Goal: Communication & Community: Connect with others

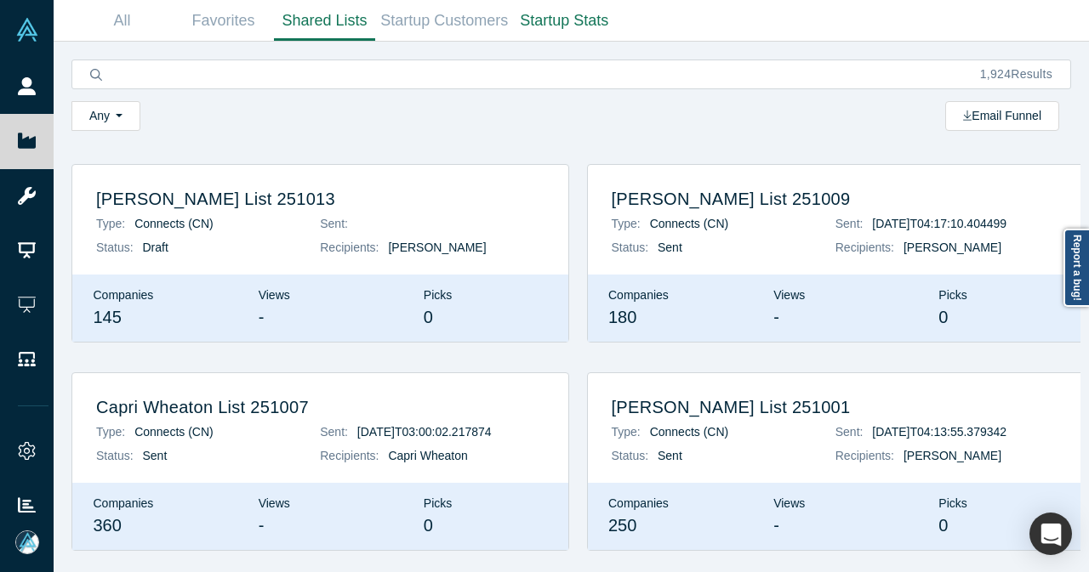
click at [203, 265] on div "[PERSON_NAME] List 251013 Type: Connects (CN) Status: Draft Sent: Recipients: […" at bounding box center [320, 220] width 496 height 110
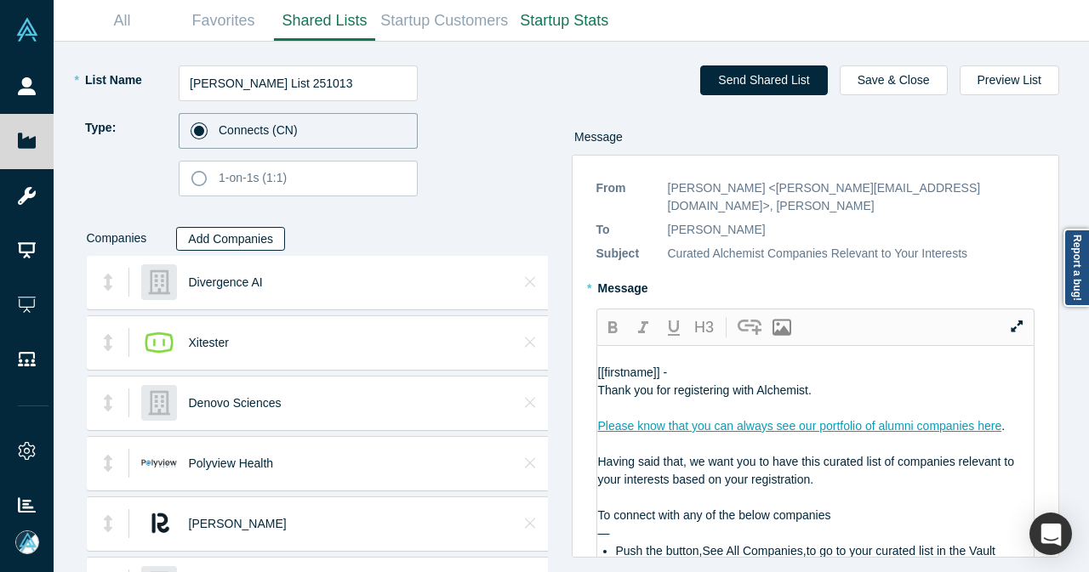
click at [251, 234] on button "Add Companies" at bounding box center [230, 239] width 109 height 24
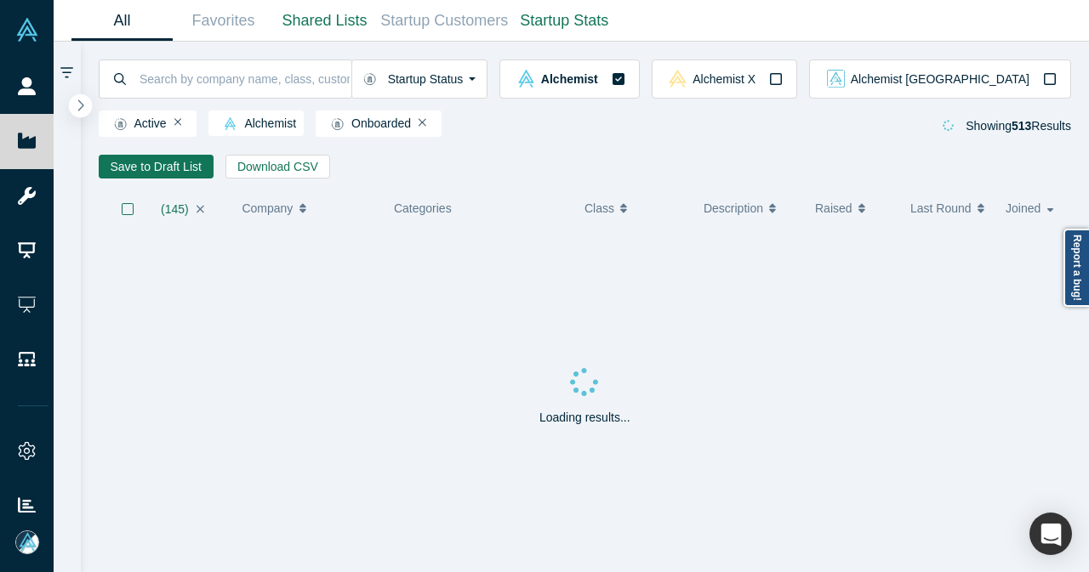
click at [83, 101] on icon "button" at bounding box center [81, 105] width 9 height 13
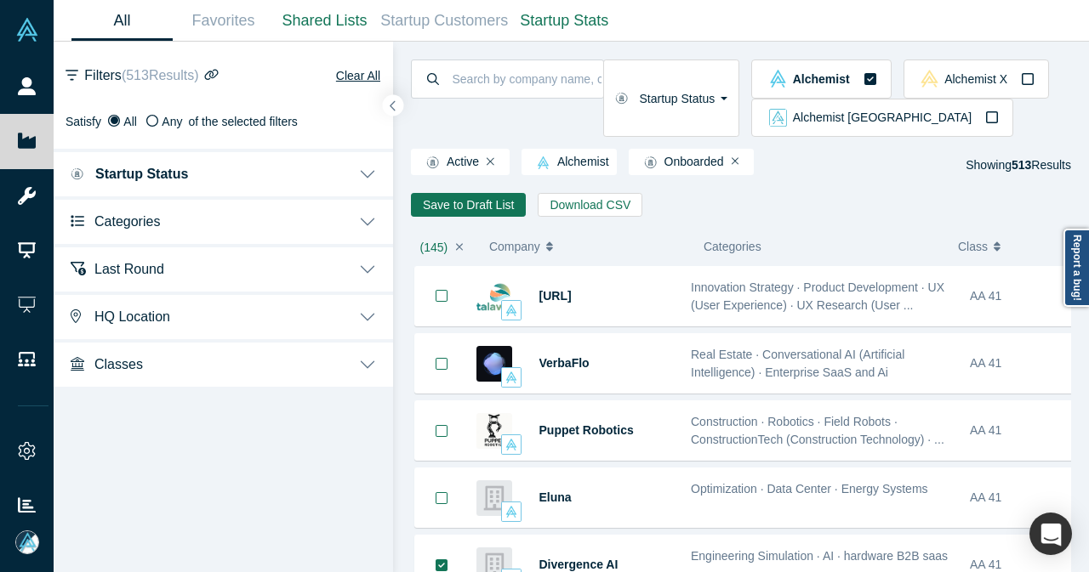
click at [362, 224] on button "Categories" at bounding box center [223, 220] width 339 height 48
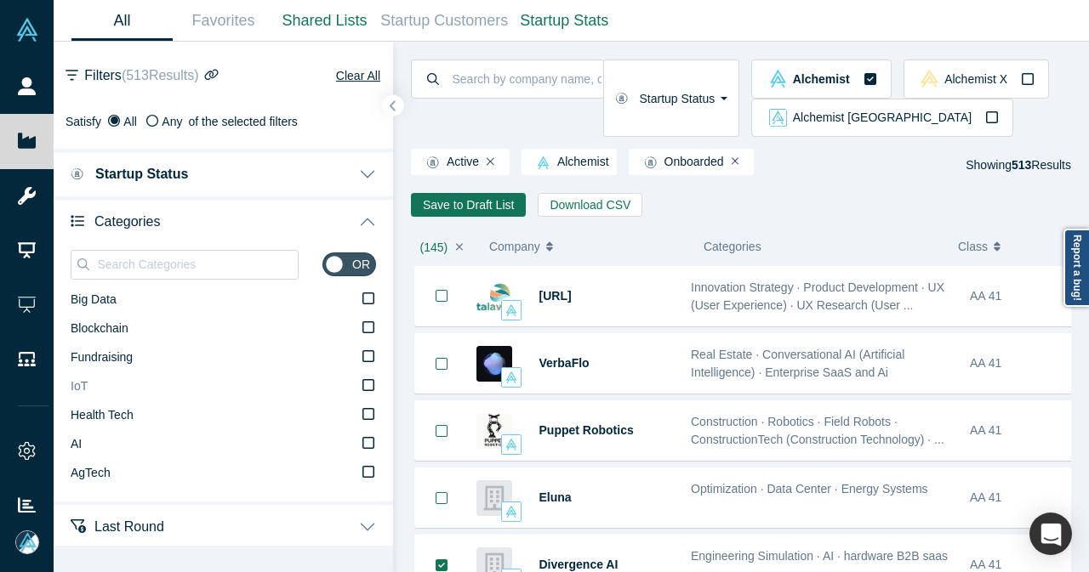
drag, startPoint x: 356, startPoint y: 441, endPoint x: 311, endPoint y: 415, distance: 51.1
click at [362, 441] on icon at bounding box center [368, 443] width 12 height 14
click at [0, 0] on input "AI" at bounding box center [0, 0] width 0 height 0
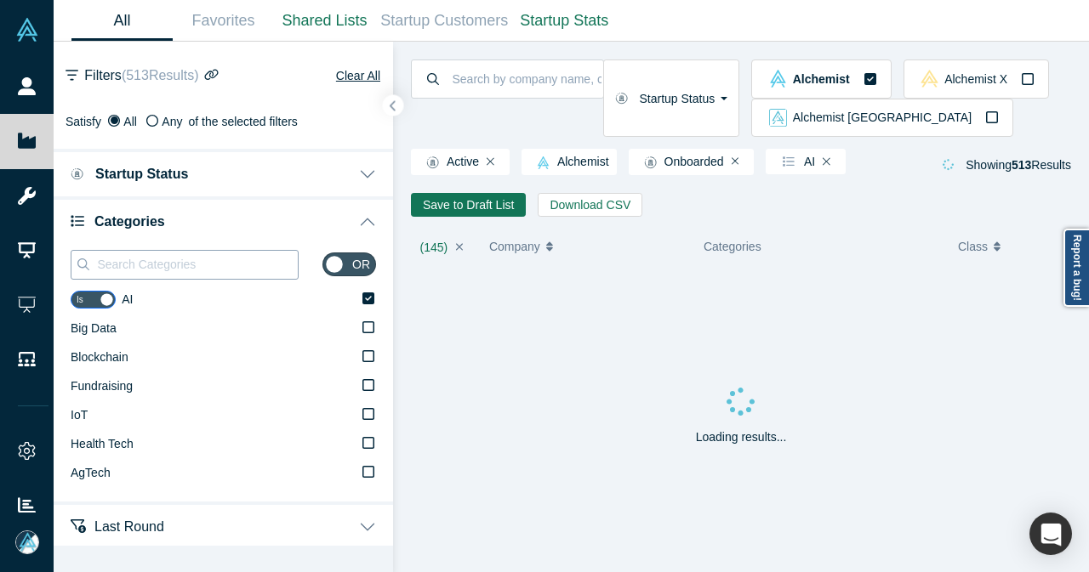
click at [242, 268] on input at bounding box center [196, 264] width 202 height 22
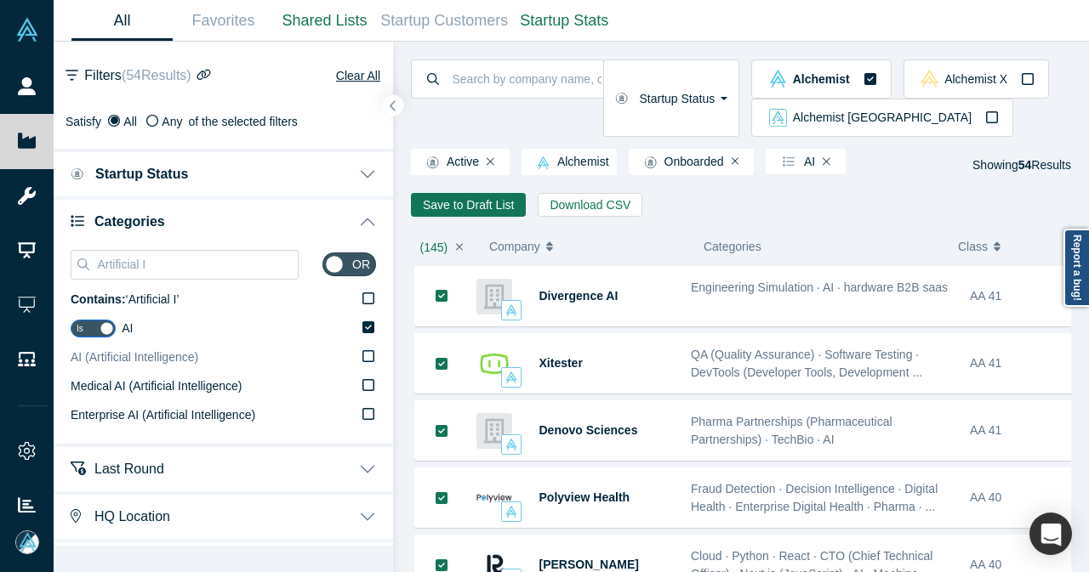
type input "Artificial I"
click at [356, 363] on label "AI (Artificial Intelligence)" at bounding box center [223, 358] width 305 height 29
click at [0, 0] on input "AI (Artificial Intelligence)" at bounding box center [0, 0] width 0 height 0
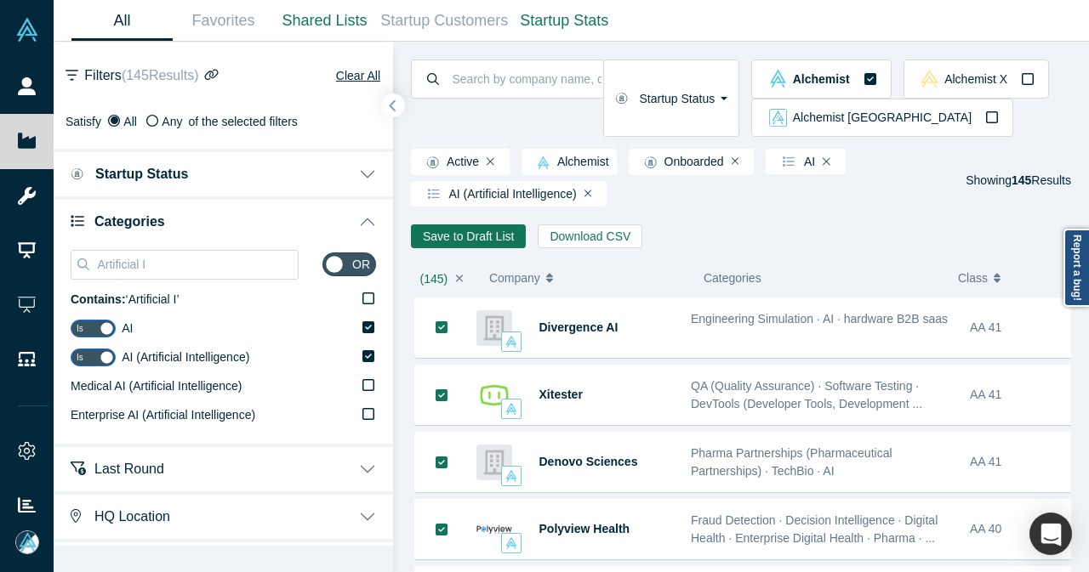
click at [395, 108] on icon "button" at bounding box center [393, 106] width 9 height 13
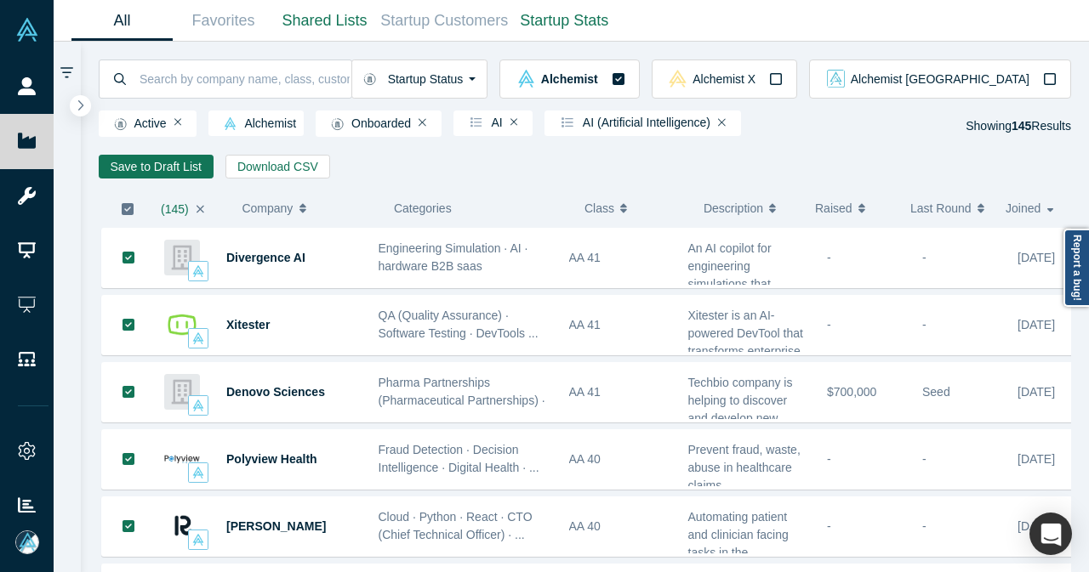
click at [129, 214] on icon "button" at bounding box center [128, 209] width 12 height 12
click at [180, 166] on button "Save to Draft List" at bounding box center [156, 167] width 115 height 24
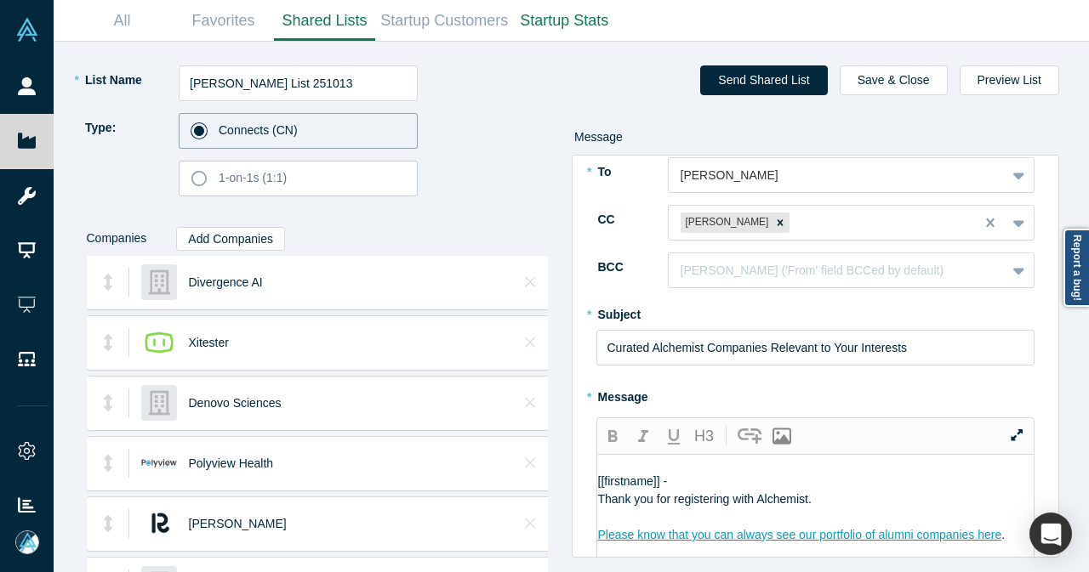
scroll to position [170, 0]
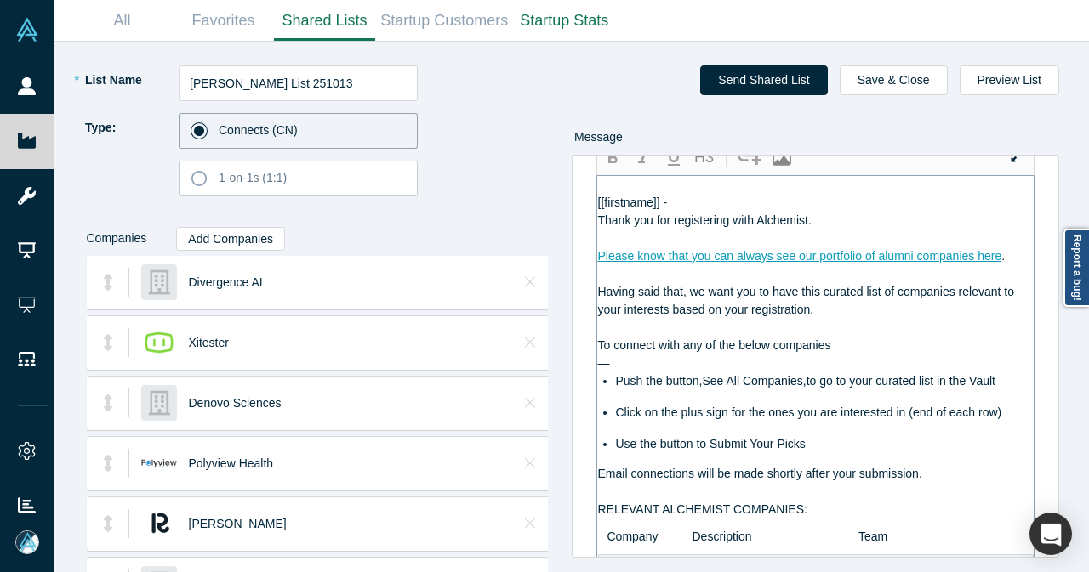
click at [737, 194] on div "[[firstname]] -" at bounding box center [816, 203] width 436 height 18
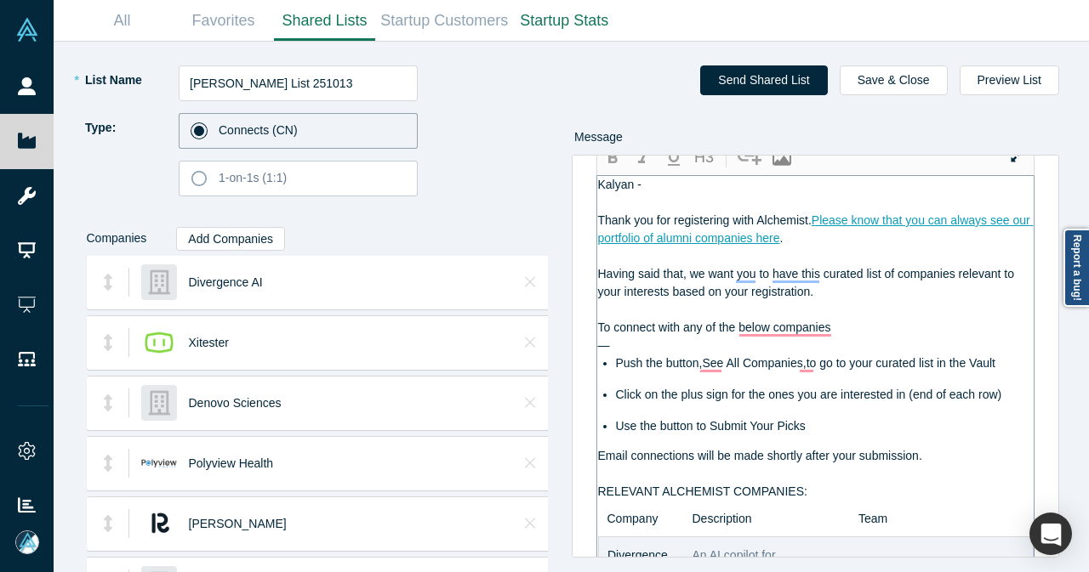
click at [657, 337] on div "—" at bounding box center [816, 346] width 436 height 18
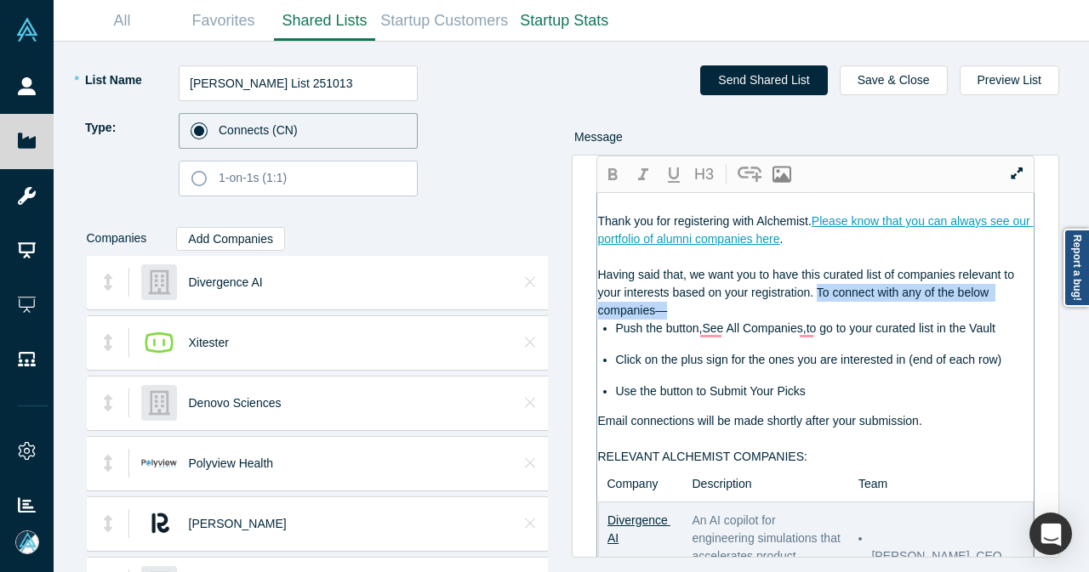
scroll to position [85, 0]
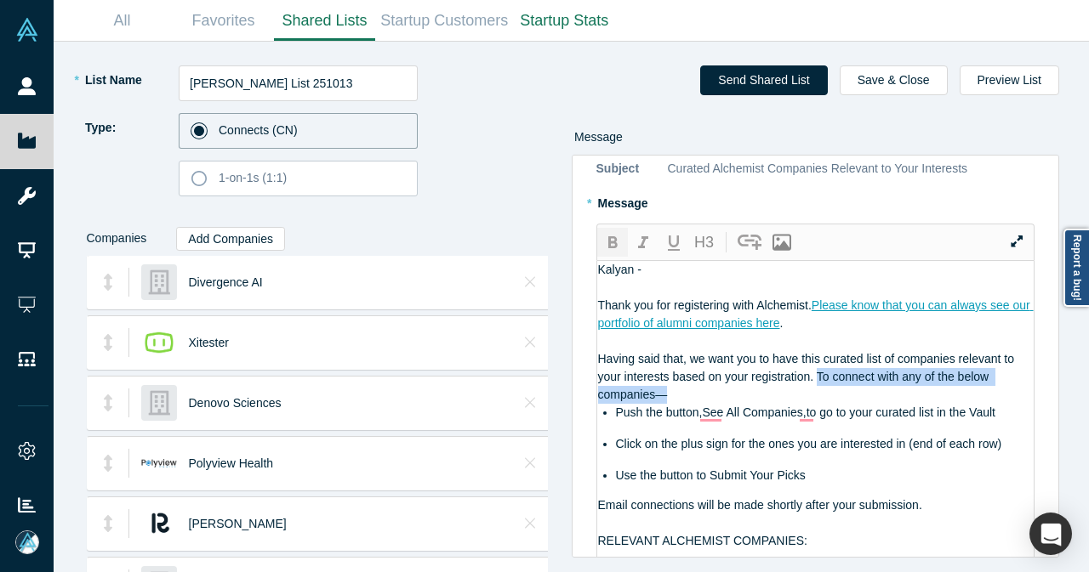
click at [618, 233] on icon "button" at bounding box center [612, 243] width 20 height 20
click at [708, 406] on span "Push the button,See All Companies,to go to your curated list in the Vault" at bounding box center [805, 413] width 379 height 14
click at [800, 406] on span "Push the button, See All Companies,to go to your curated list in the Vault" at bounding box center [807, 413] width 383 height 14
click at [616, 233] on icon "button" at bounding box center [612, 243] width 20 height 20
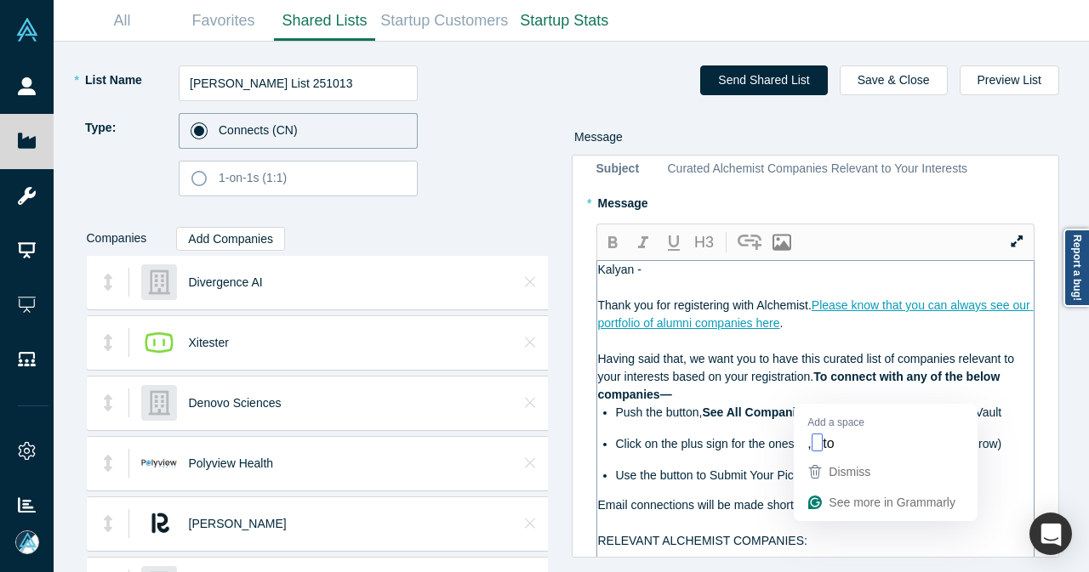
click at [813, 406] on span ",to go to your curated list in the Vault" at bounding box center [905, 413] width 192 height 14
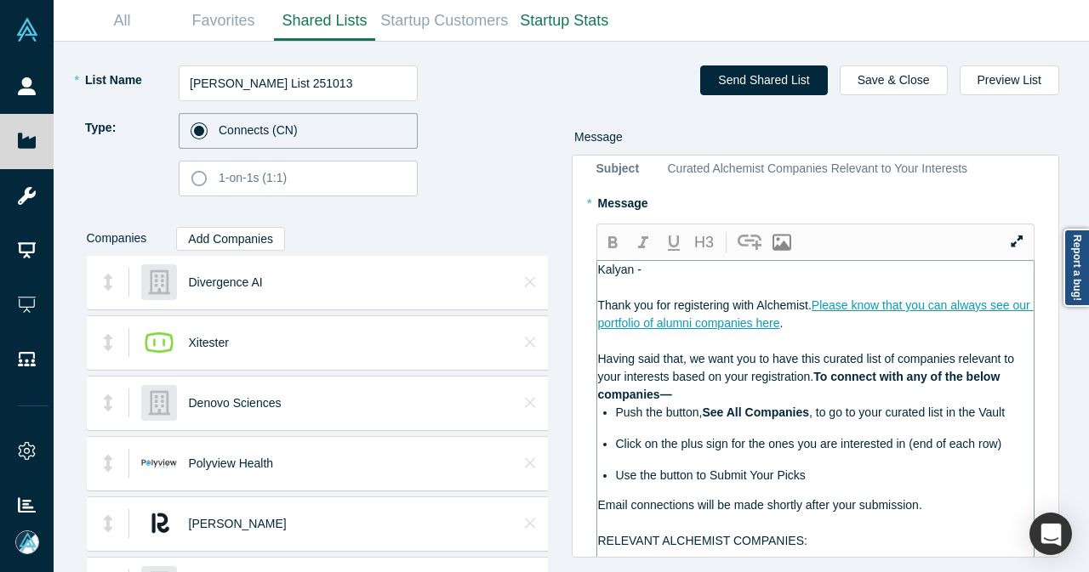
click at [844, 305] on div "Thank you for registering with Alchemist. Please know that you can always see o…" at bounding box center [816, 315] width 436 height 36
click at [847, 375] on div "Having said that, we want you to have this curated list of companies relevant t…" at bounding box center [816, 377] width 436 height 54
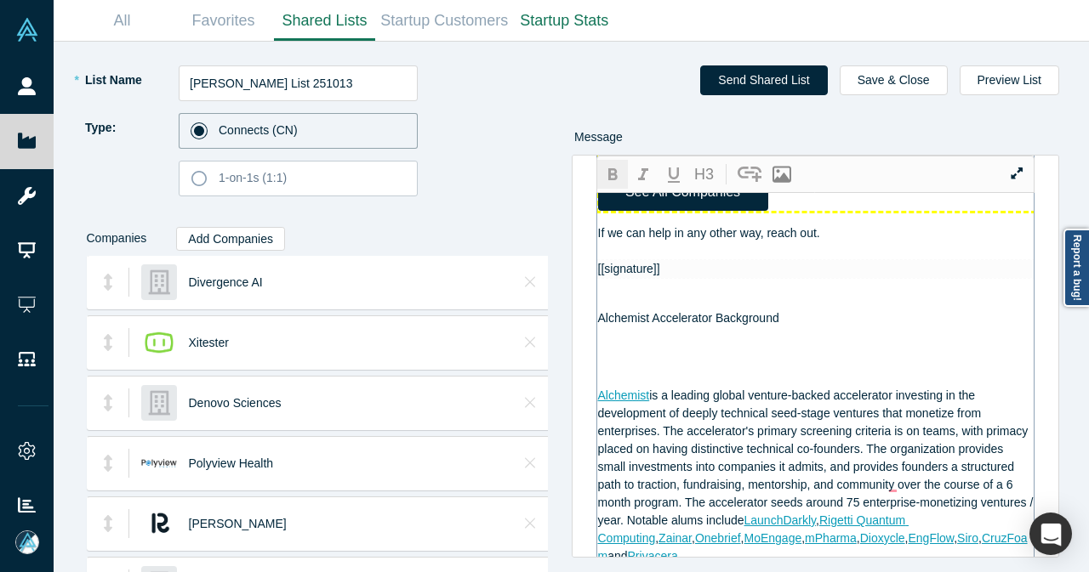
scroll to position [1616, 0]
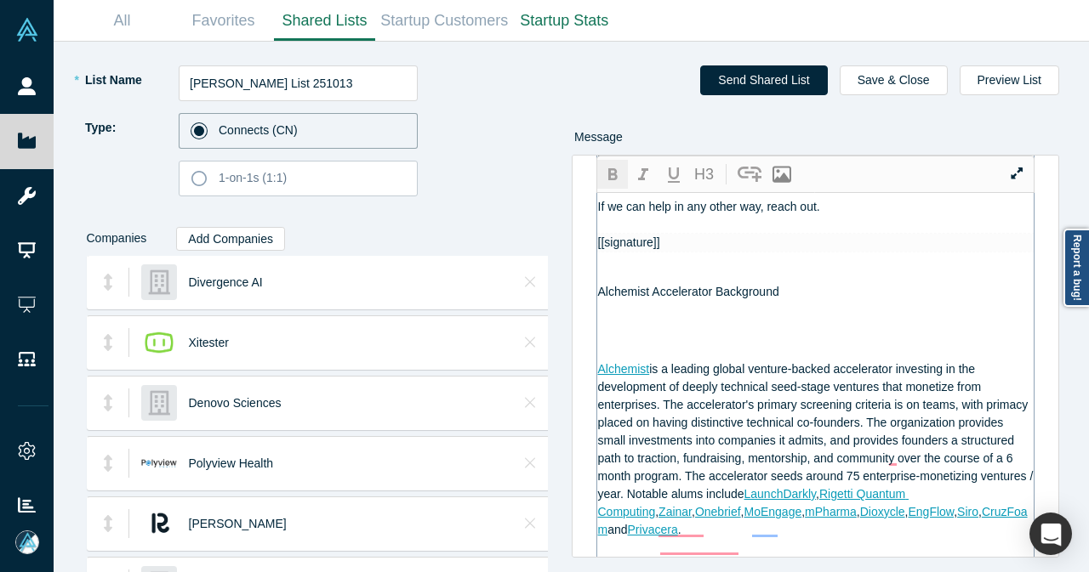
click at [871, 216] on div "If we can help in any other way, reach out." at bounding box center [816, 207] width 436 height 18
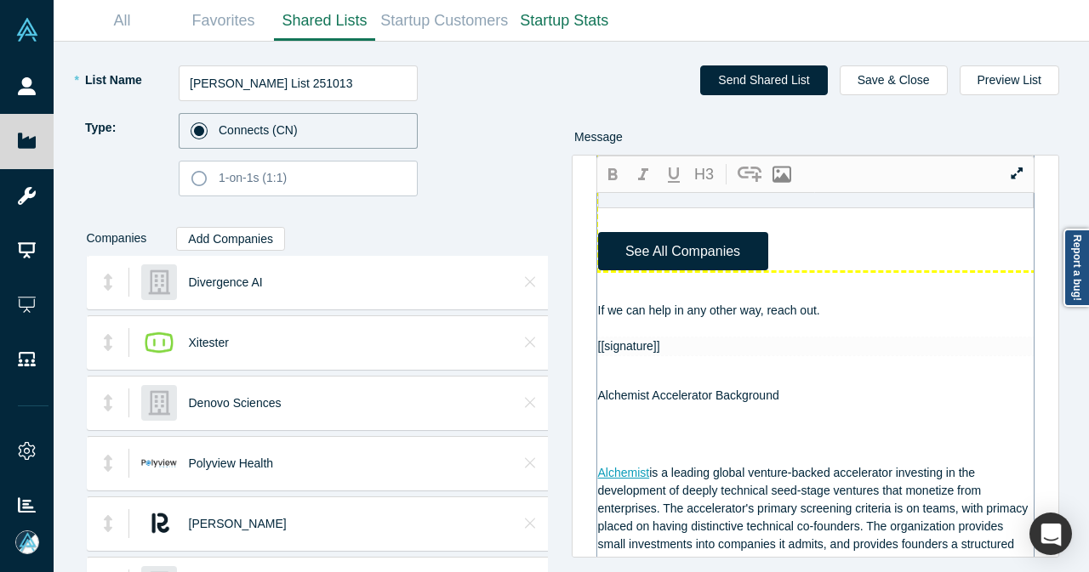
scroll to position [1531, 0]
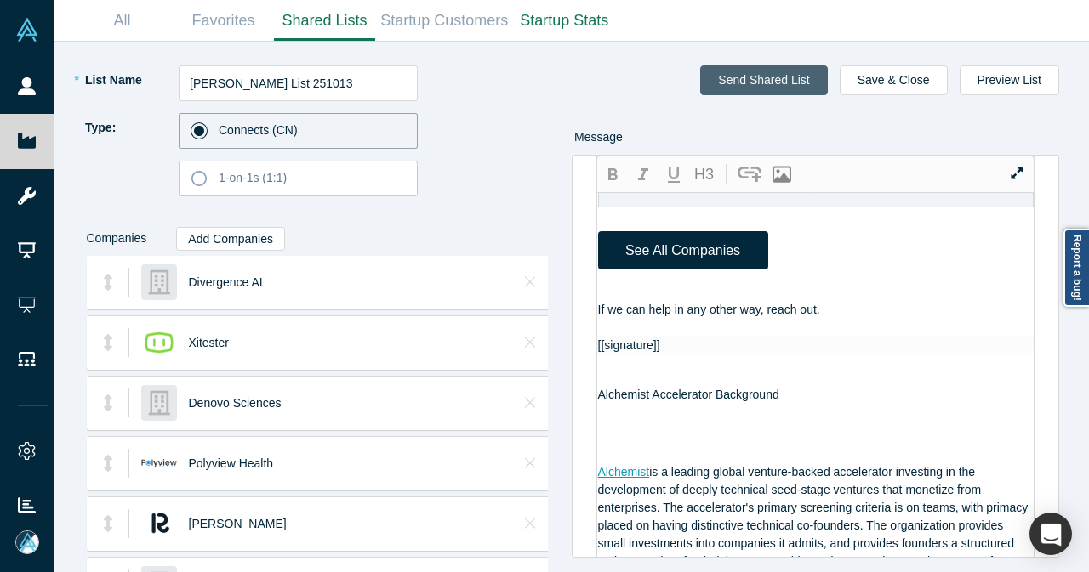
click at [740, 85] on button "Send Shared List" at bounding box center [763, 80] width 127 height 30
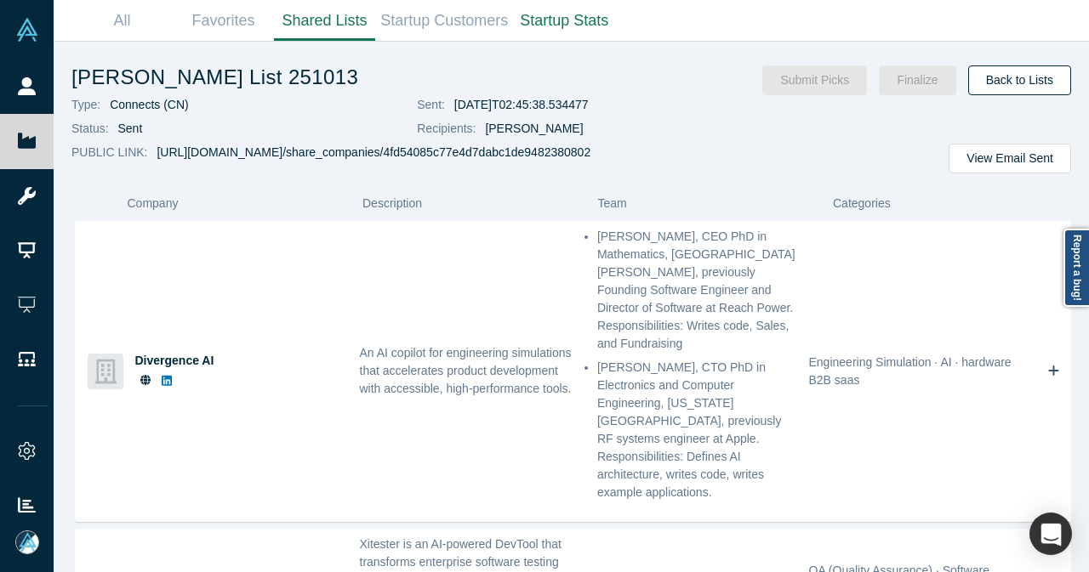
click at [998, 78] on link "Back to Lists" at bounding box center [1019, 80] width 103 height 30
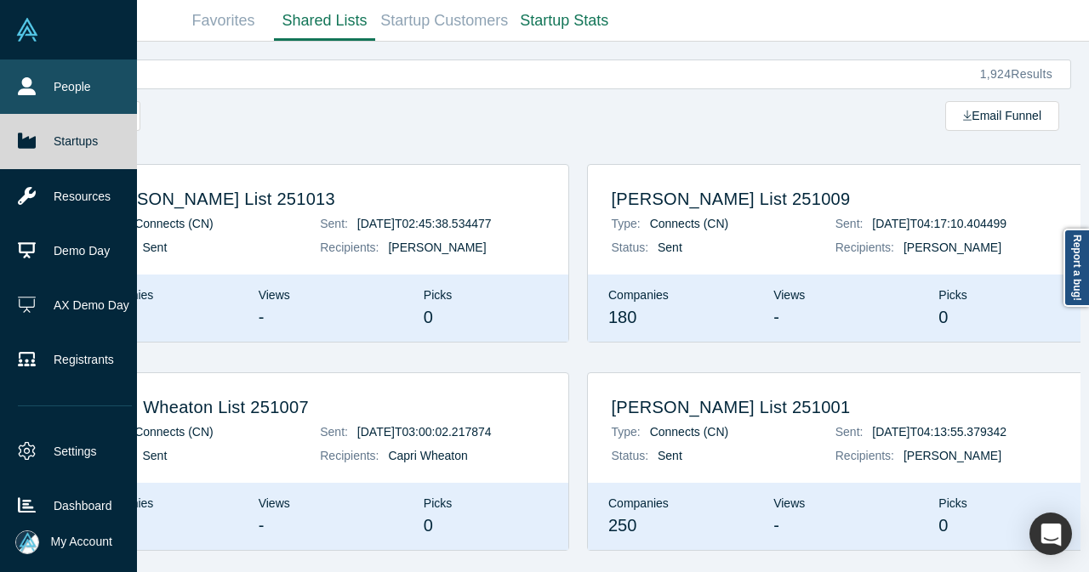
click at [26, 87] on icon at bounding box center [27, 86] width 18 height 18
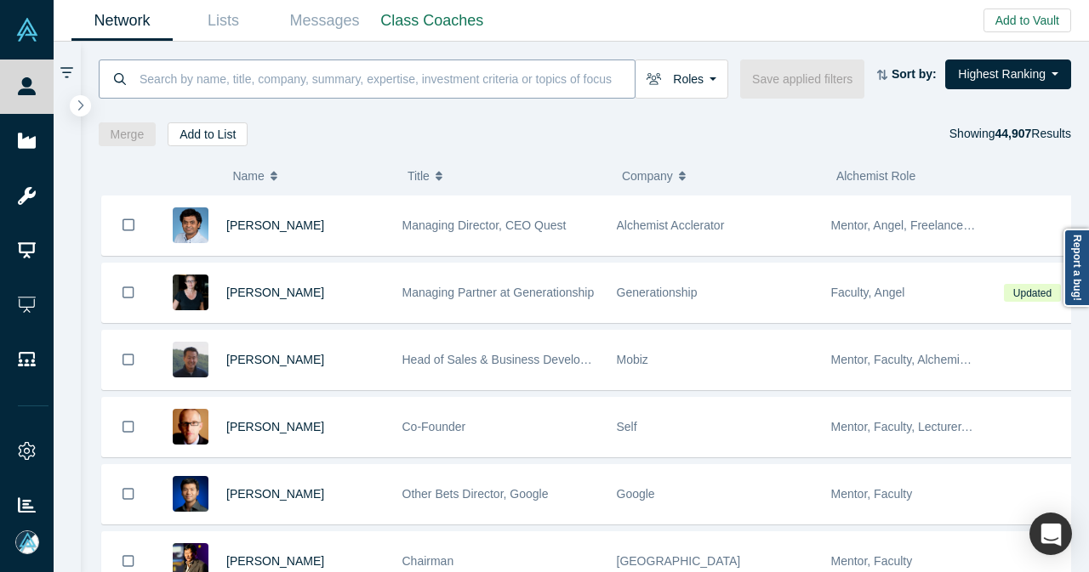
click at [253, 84] on input at bounding box center [386, 79] width 497 height 40
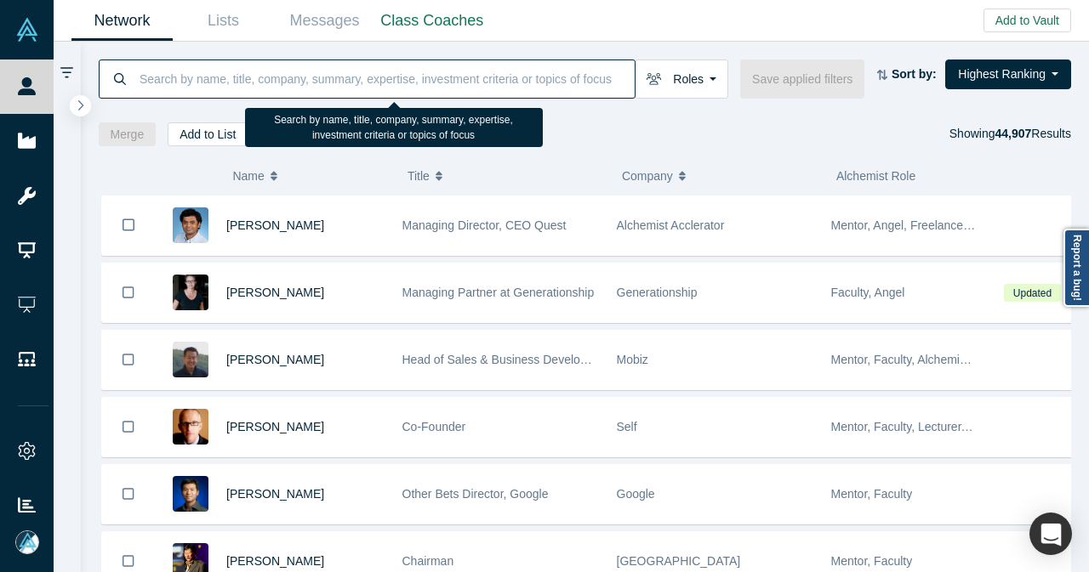
paste input "[EMAIL_ADDRESS][DOMAIN_NAME]"
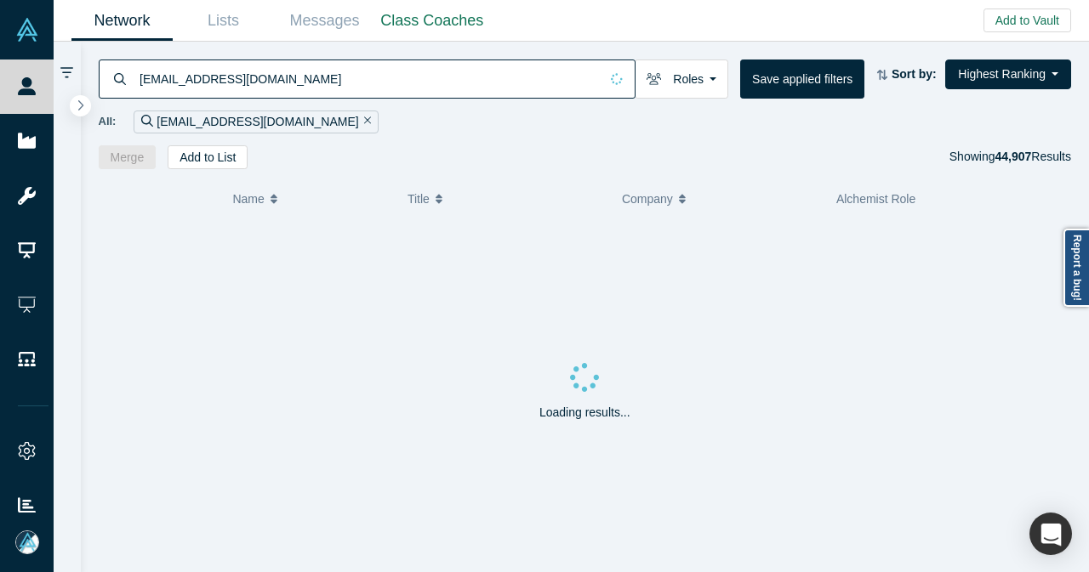
type input "[EMAIL_ADDRESS][DOMAIN_NAME]"
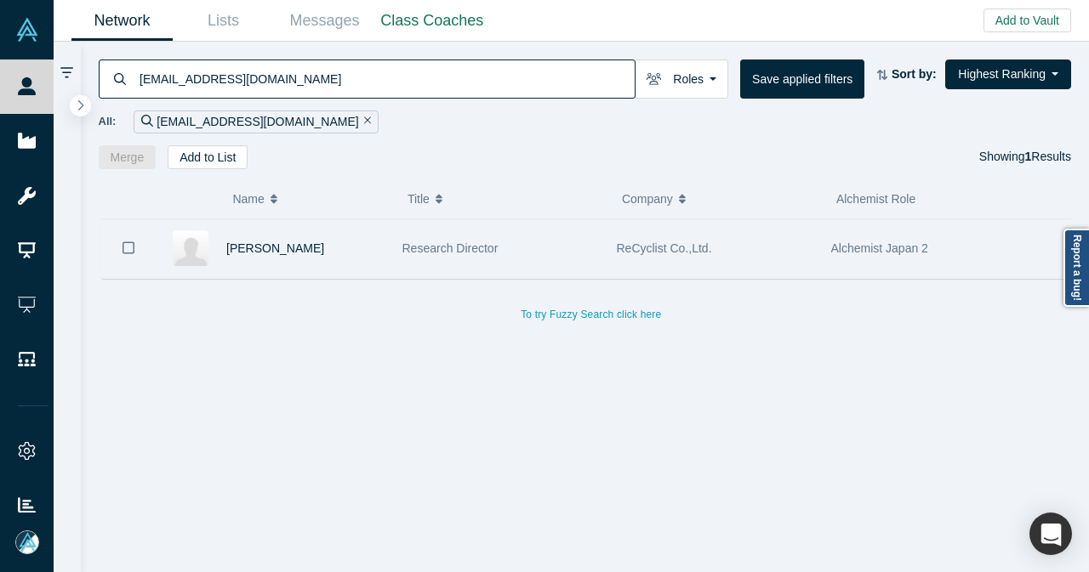
click at [359, 256] on div "[PERSON_NAME]" at bounding box center [305, 248] width 158 height 59
